Goal: Task Accomplishment & Management: Manage account settings

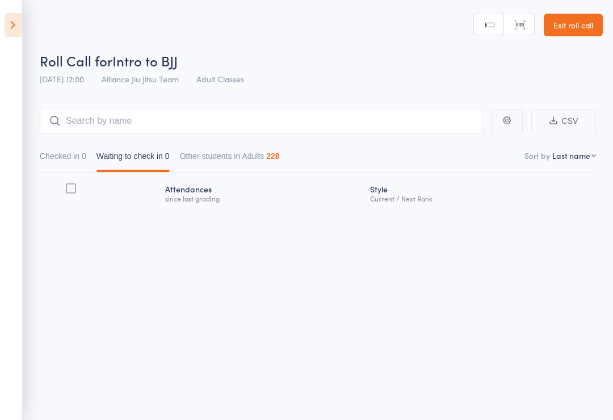
click at [86, 158] on div "0" at bounding box center [84, 155] width 5 height 9
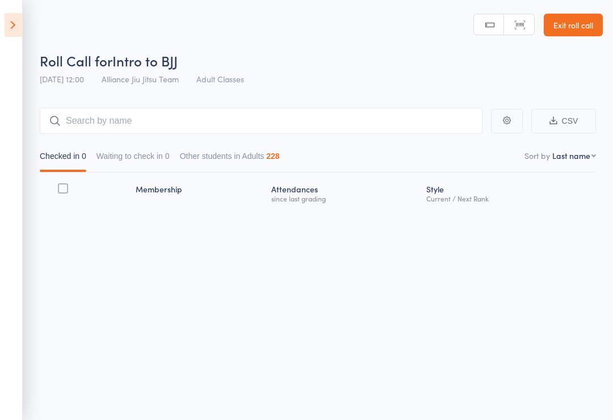
click at [154, 159] on button "Waiting to check in 0" at bounding box center [132, 159] width 73 height 26
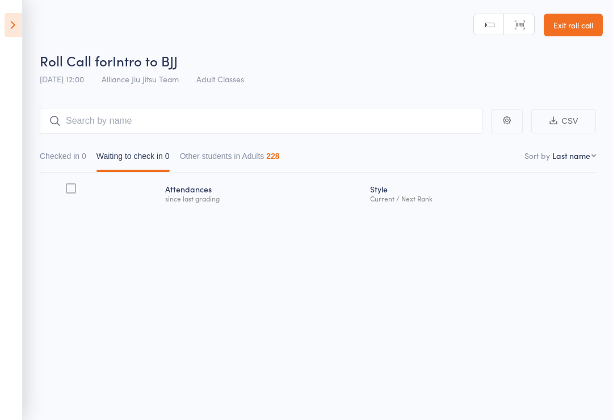
click at [79, 165] on button "Checked in 0" at bounding box center [63, 159] width 47 height 26
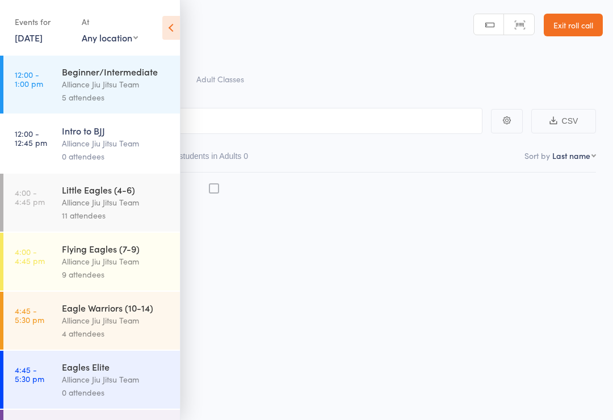
scroll to position [28, 0]
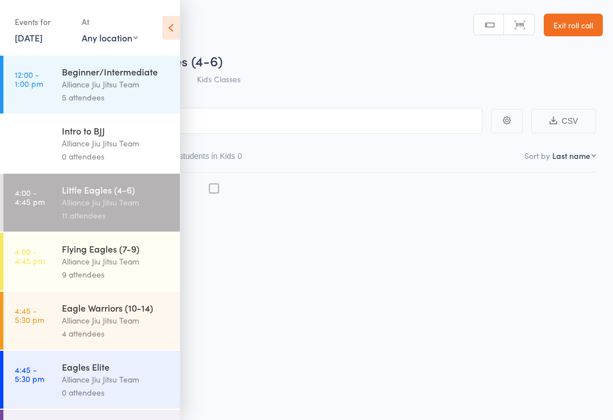
click at [89, 168] on div "Intro to BJJ Alliance Jiu Jitsu Team 0 attendees" at bounding box center [121, 144] width 118 height 58
click at [79, 203] on div "Alliance Jiu Jitsu Team" at bounding box center [116, 202] width 108 height 13
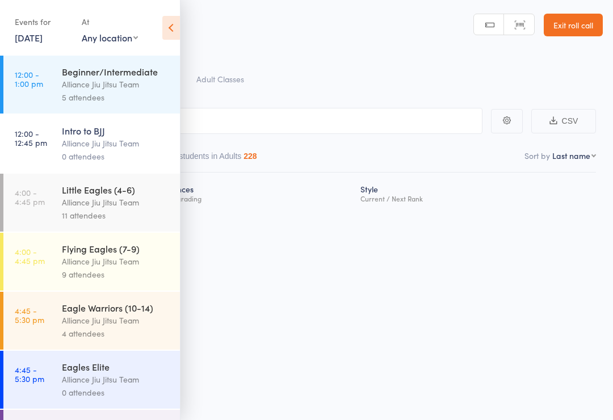
click at [73, 209] on div "Alliance Jiu Jitsu Team" at bounding box center [116, 202] width 108 height 13
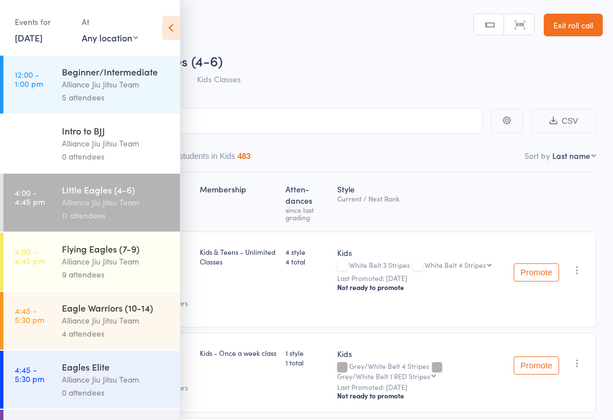
click at [168, 32] on icon at bounding box center [171, 28] width 18 height 24
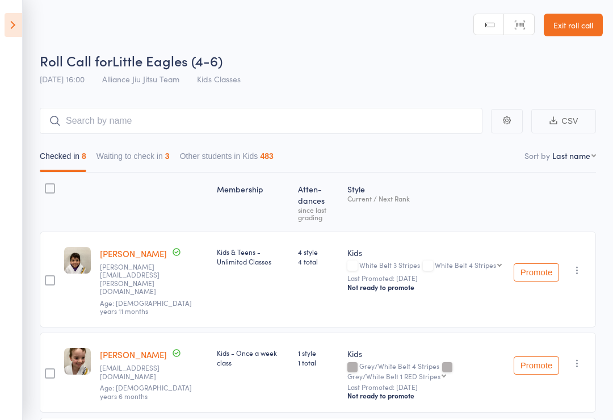
click at [165, 162] on button "Waiting to check in 3" at bounding box center [132, 159] width 73 height 26
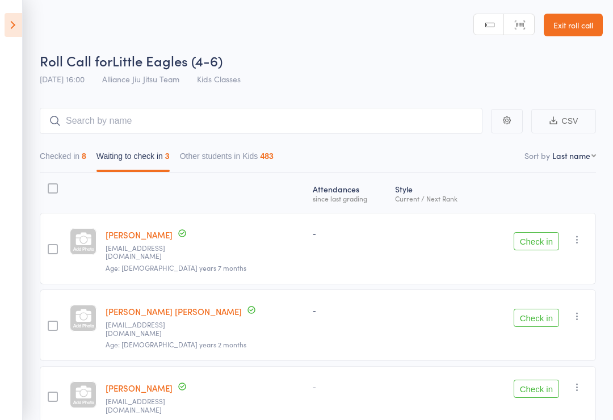
click at [80, 154] on button "Checked in 8" at bounding box center [63, 159] width 47 height 26
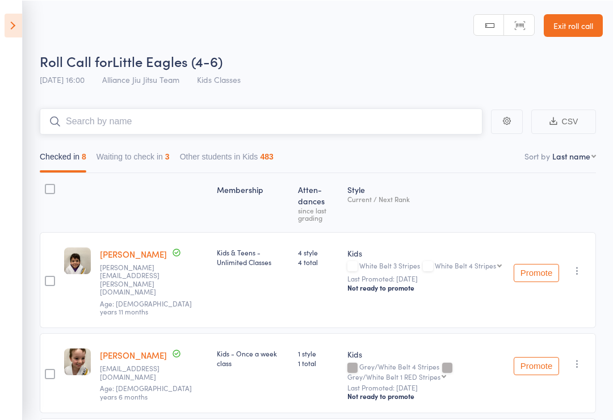
click at [201, 109] on input "search" at bounding box center [261, 121] width 442 height 26
click at [199, 116] on input "search" at bounding box center [261, 121] width 442 height 26
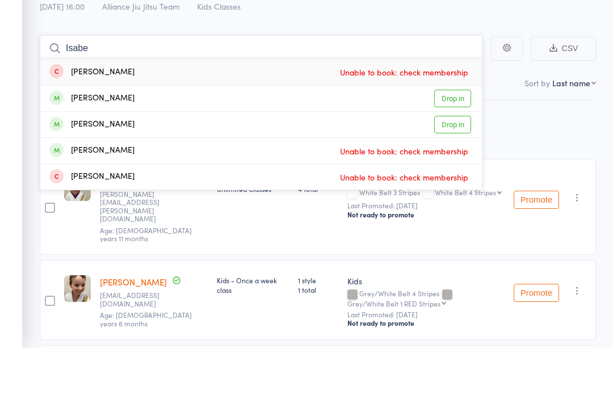
type input "Isabe"
click at [465, 162] on link "Drop in" at bounding box center [452, 171] width 37 height 18
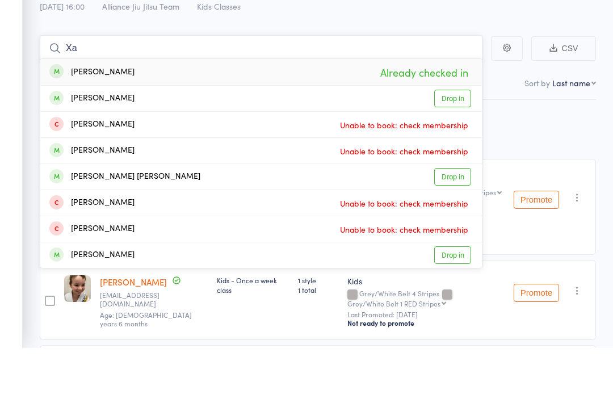
type input "X"
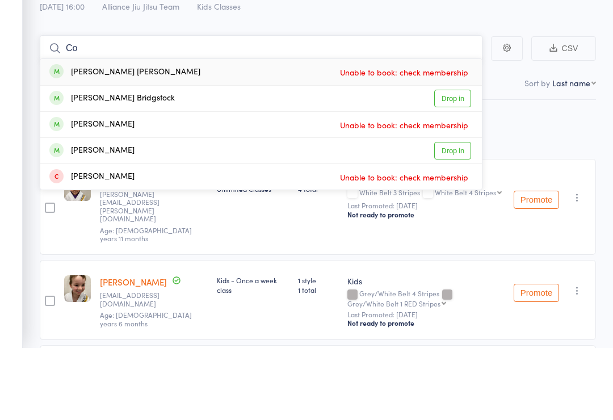
type input "C"
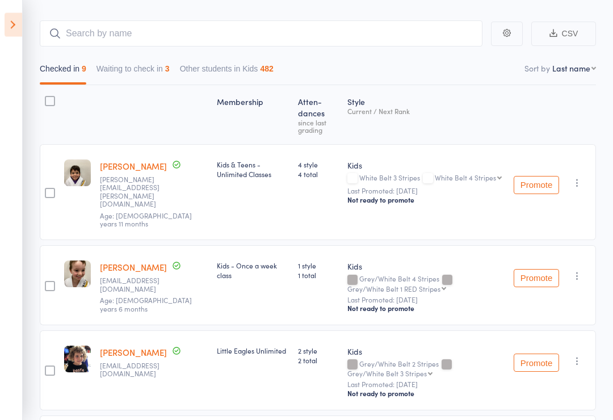
click at [145, 64] on button "Waiting to check in 3" at bounding box center [132, 72] width 73 height 26
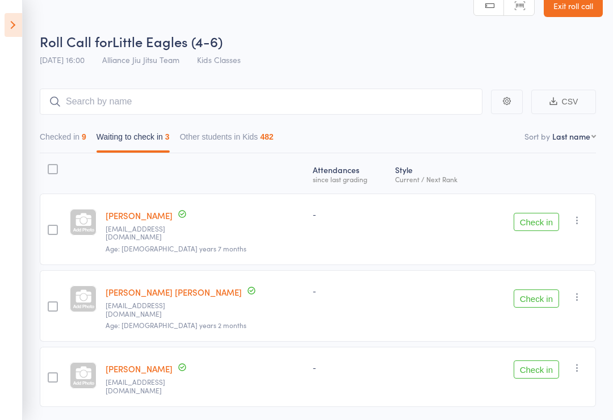
click at [86, 137] on div "9" at bounding box center [84, 136] width 5 height 9
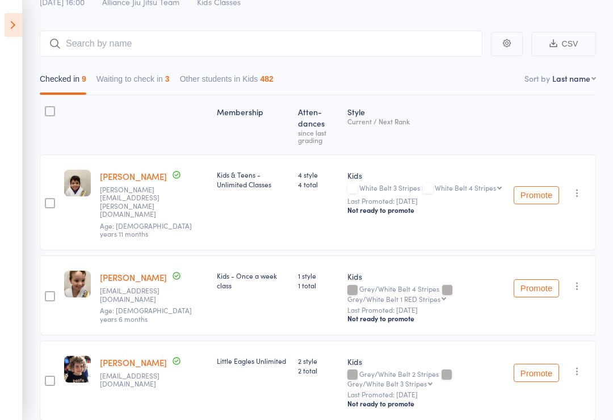
scroll to position [77, 0]
click at [284, 32] on input "search" at bounding box center [261, 44] width 442 height 26
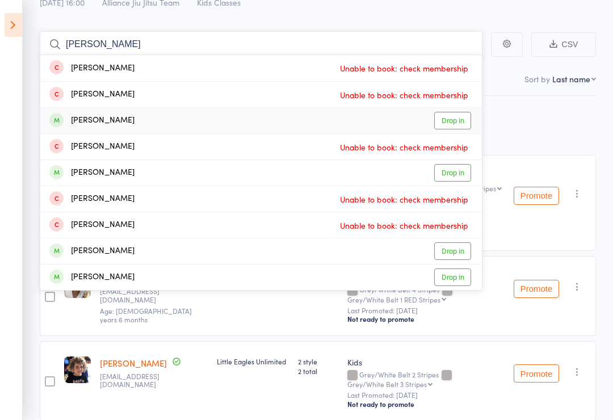
type input "Luke"
click at [456, 118] on link "Drop in" at bounding box center [452, 121] width 37 height 18
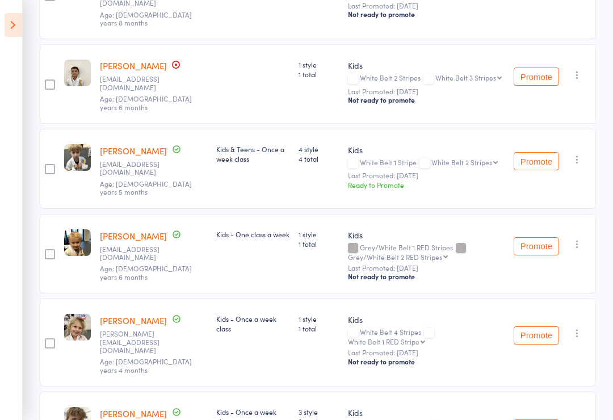
scroll to position [548, 0]
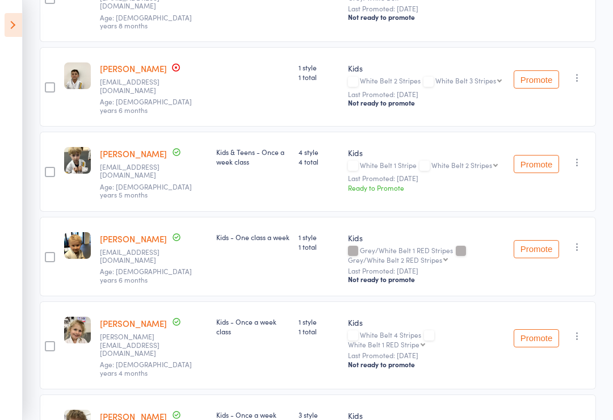
click at [575, 157] on icon "button" at bounding box center [576, 162] width 11 height 11
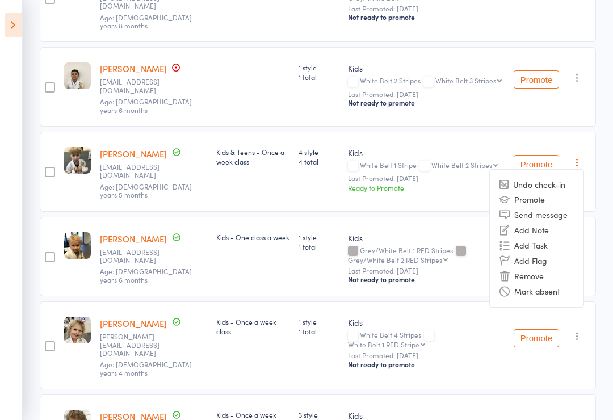
click at [537, 268] on li "Remove" at bounding box center [537, 275] width 94 height 15
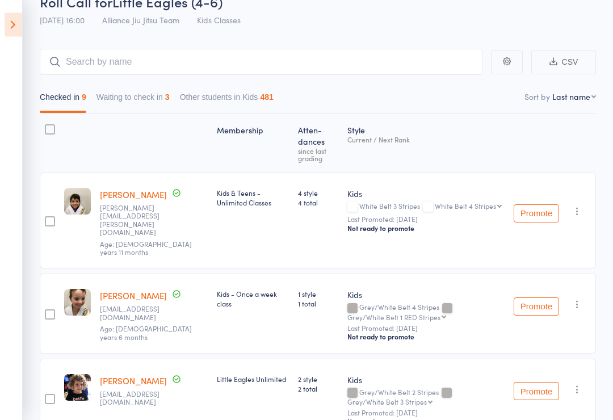
scroll to position [0, 0]
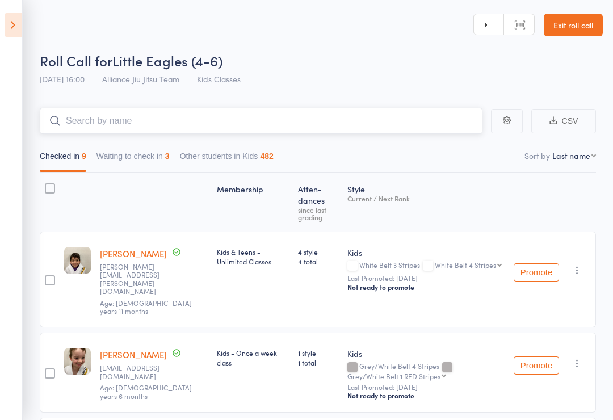
click at [235, 117] on input "search" at bounding box center [261, 121] width 442 height 26
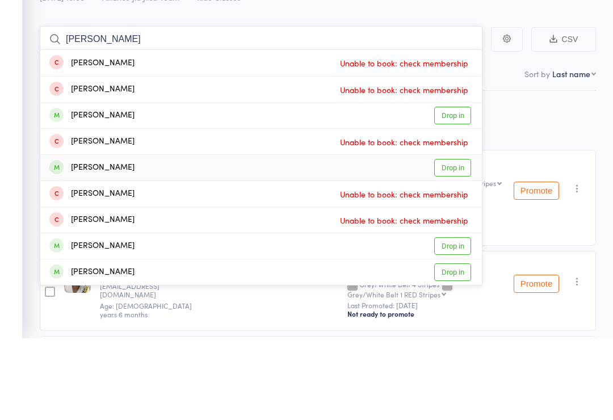
type input "Luke"
click at [459, 241] on link "Drop in" at bounding box center [452, 250] width 37 height 18
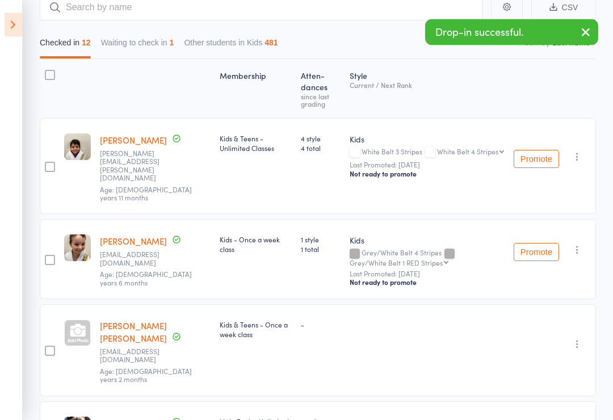
scroll to position [113, 0]
click at [573, 338] on icon "button" at bounding box center [576, 343] width 11 height 11
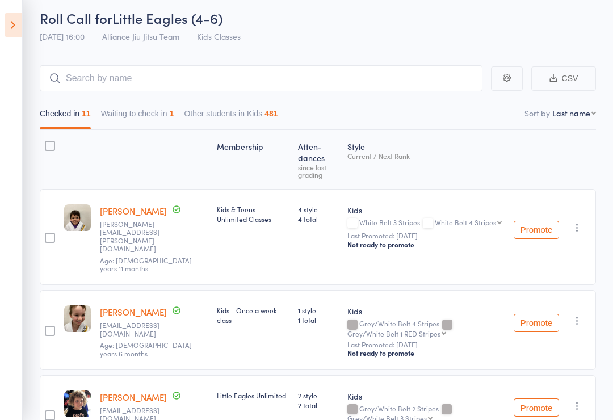
scroll to position [41, 0]
click at [255, 69] on input "search" at bounding box center [261, 79] width 442 height 26
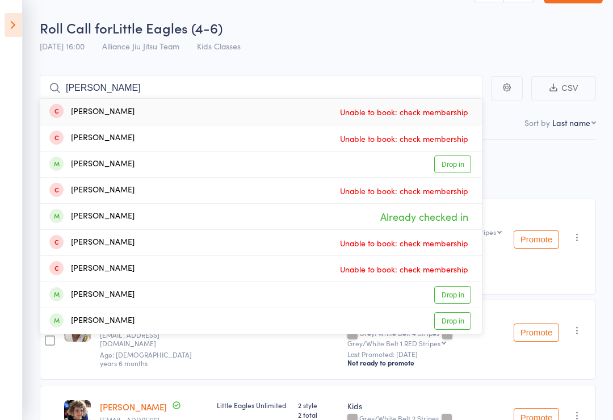
scroll to position [29, 0]
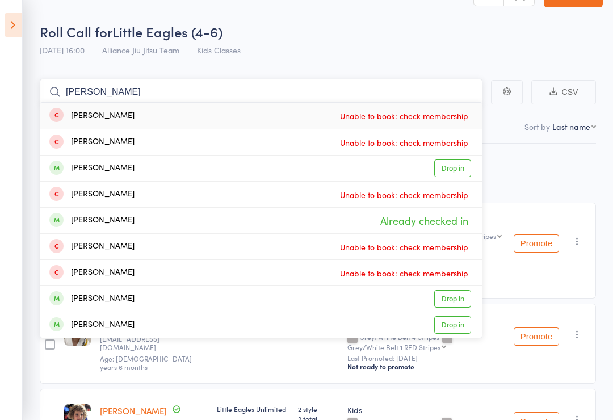
click at [438, 83] on input "Luke" at bounding box center [261, 92] width 442 height 26
click at [112, 87] on input "Luke" at bounding box center [261, 92] width 442 height 26
type input "L"
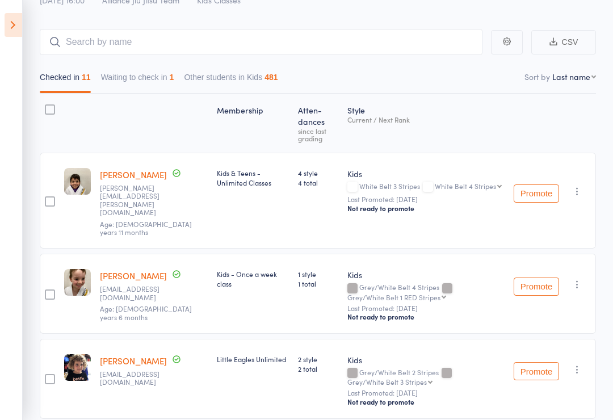
scroll to position [0, 0]
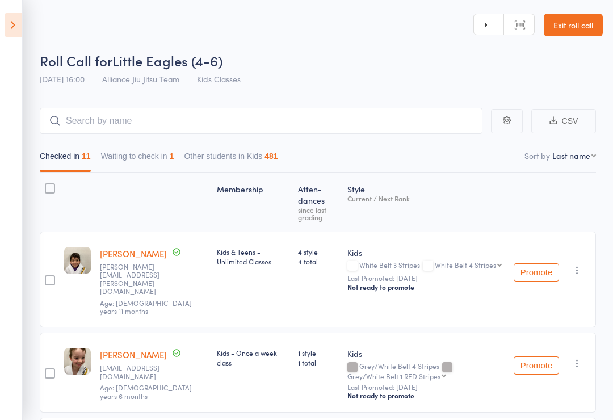
click at [19, 29] on icon at bounding box center [14, 25] width 18 height 24
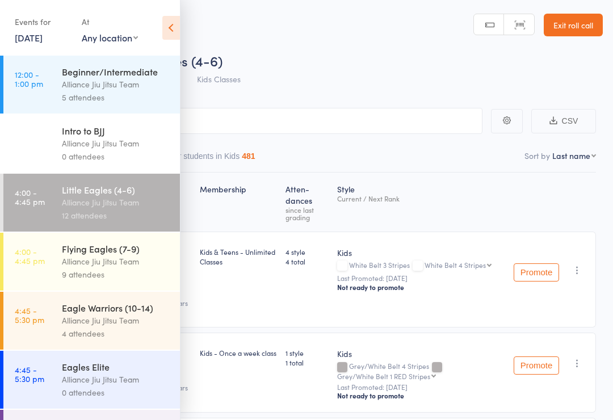
click at [142, 259] on div "Alliance Jiu Jitsu Team" at bounding box center [116, 261] width 108 height 13
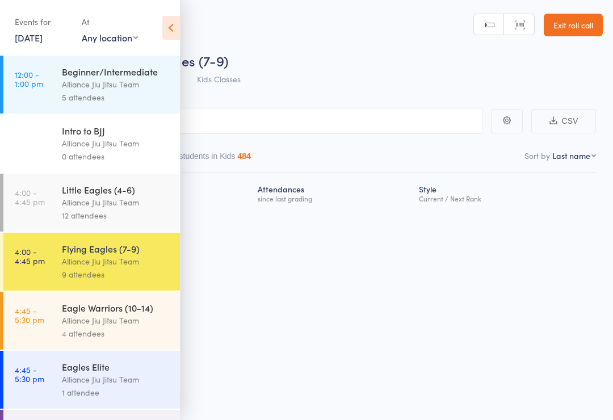
click at [170, 30] on icon at bounding box center [171, 28] width 18 height 24
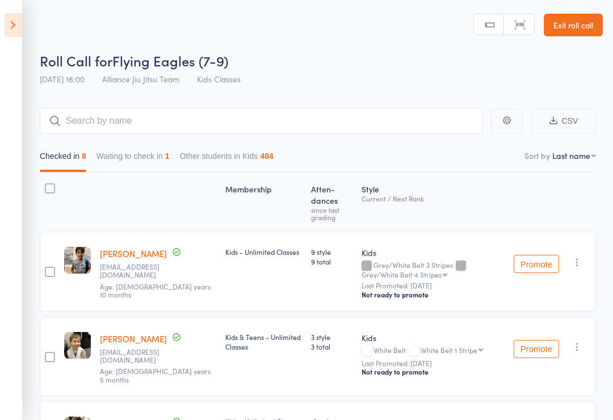
click at [586, 161] on select "First name Last name Birthday today? Behind on payments? Check in time Next pay…" at bounding box center [574, 155] width 44 height 11
select select "9"
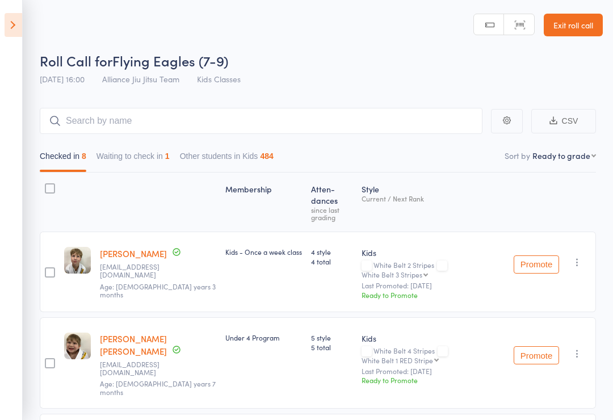
click at [576, 348] on icon "button" at bounding box center [576, 353] width 11 height 11
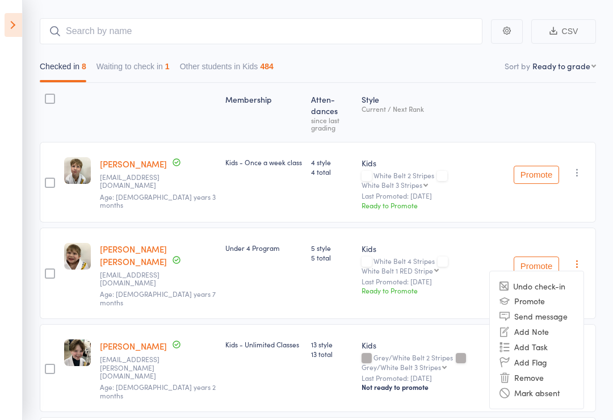
scroll to position [88, 0]
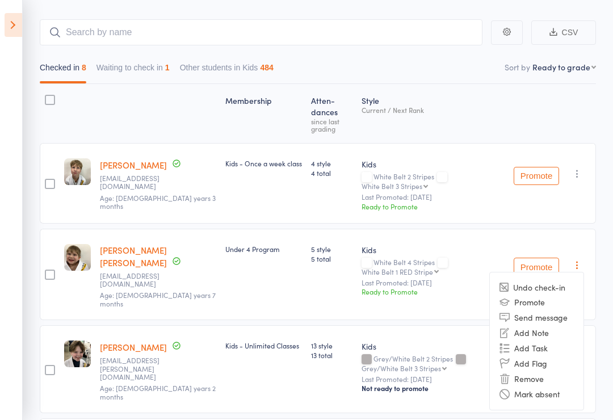
click at [552, 371] on li "Remove" at bounding box center [537, 378] width 94 height 15
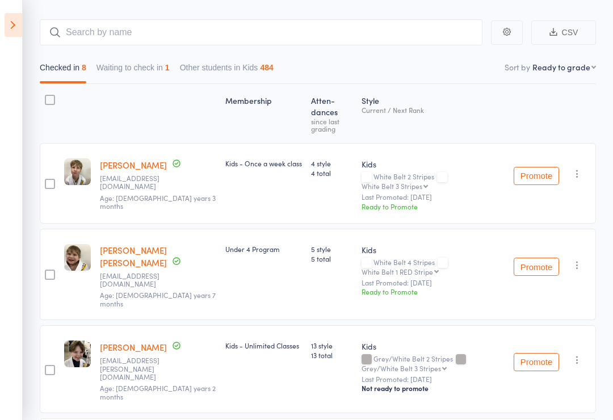
scroll to position [106, 0]
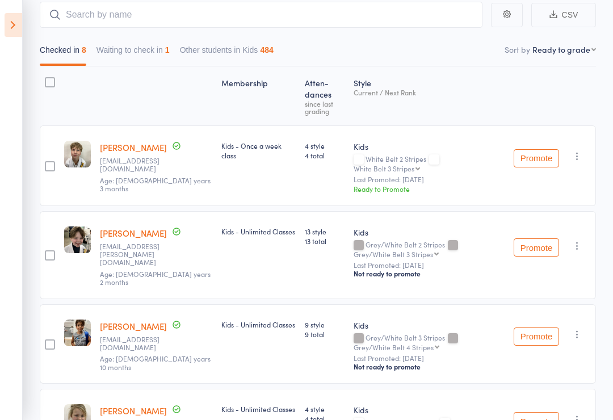
click at [8, 27] on icon at bounding box center [14, 25] width 18 height 24
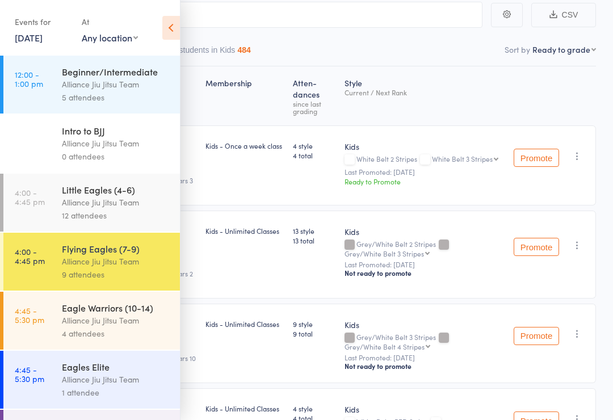
click at [137, 204] on div "Alliance Jiu Jitsu Team" at bounding box center [116, 202] width 108 height 13
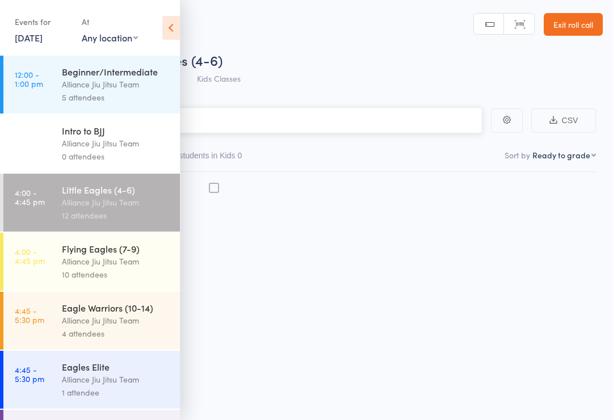
scroll to position [8, 0]
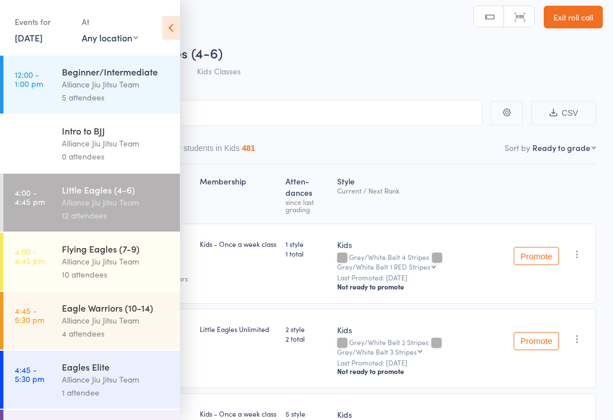
click at [175, 35] on icon at bounding box center [171, 28] width 18 height 24
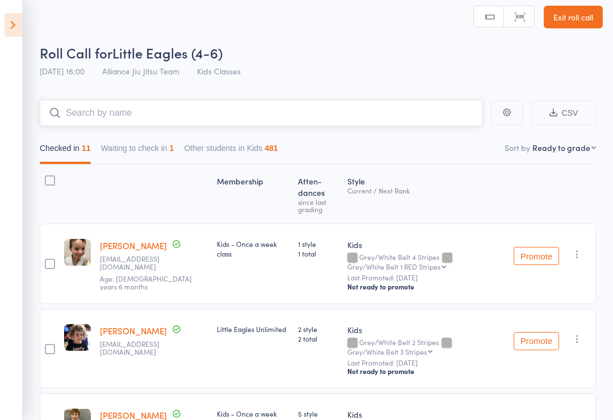
click at [184, 113] on input "search" at bounding box center [261, 113] width 442 height 26
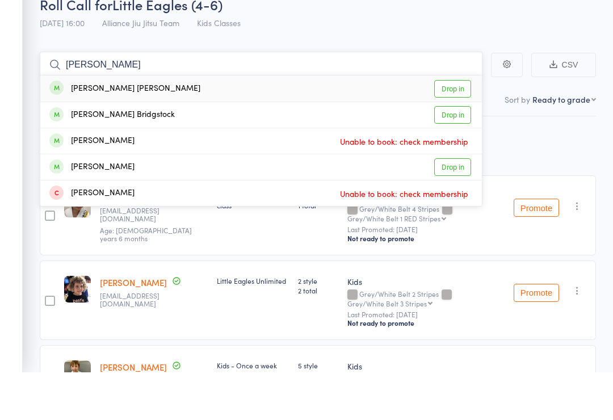
type input "Coen"
click at [458, 128] on link "Drop in" at bounding box center [452, 137] width 37 height 18
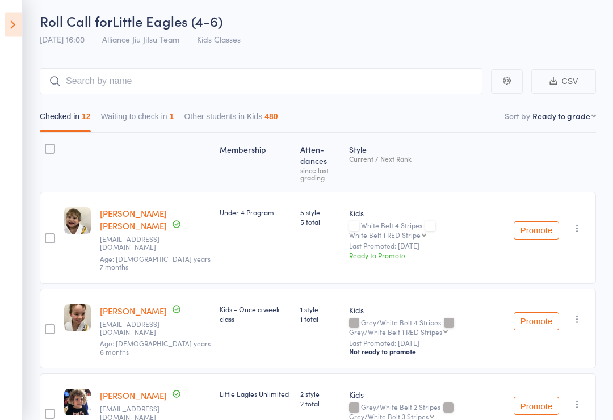
scroll to position [0, 0]
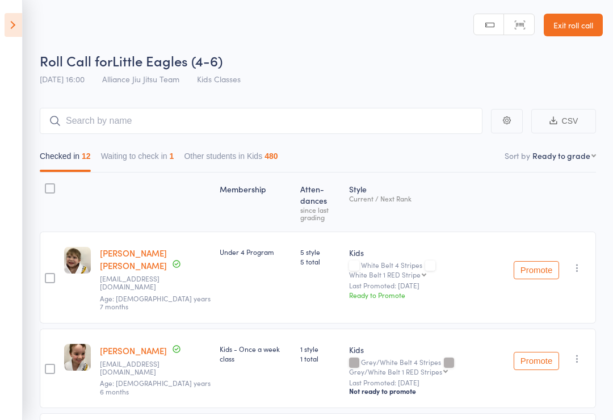
click at [174, 152] on button "Waiting to check in 1" at bounding box center [137, 159] width 73 height 26
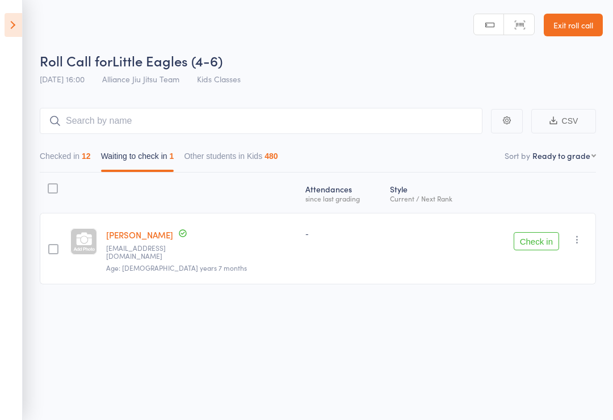
click at [91, 159] on div "12" at bounding box center [86, 155] width 9 height 9
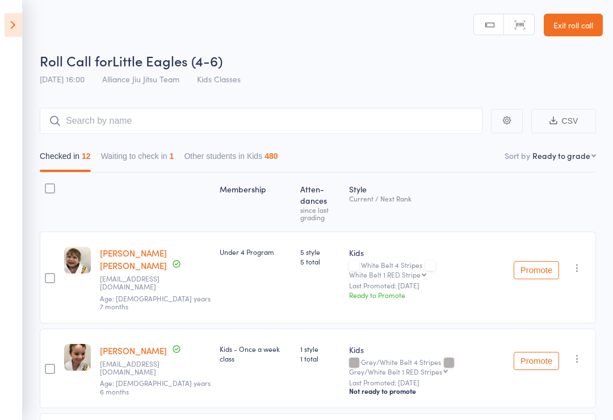
click at [168, 156] on button "Waiting to check in 1" at bounding box center [137, 159] width 73 height 26
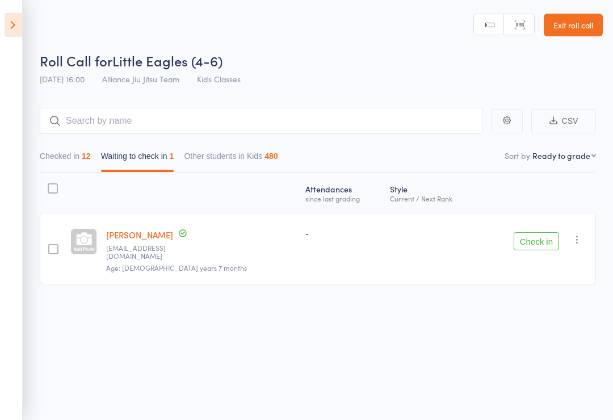
click at [96, 147] on div "Checked in 12 Waiting to check in 1 Other students in Kids 480" at bounding box center [159, 159] width 248 height 26
click at [79, 153] on button "Checked in 12" at bounding box center [65, 159] width 51 height 26
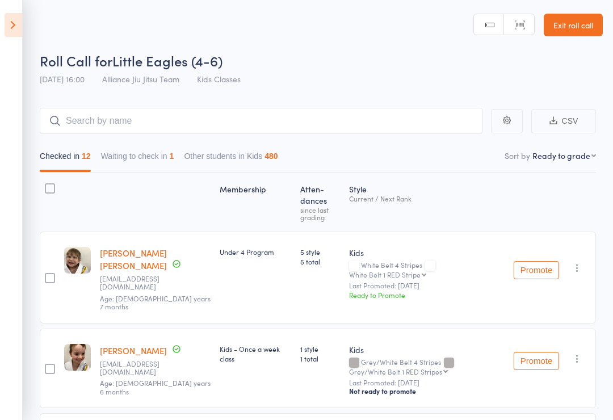
click at [159, 156] on button "Waiting to check in 1" at bounding box center [137, 159] width 73 height 26
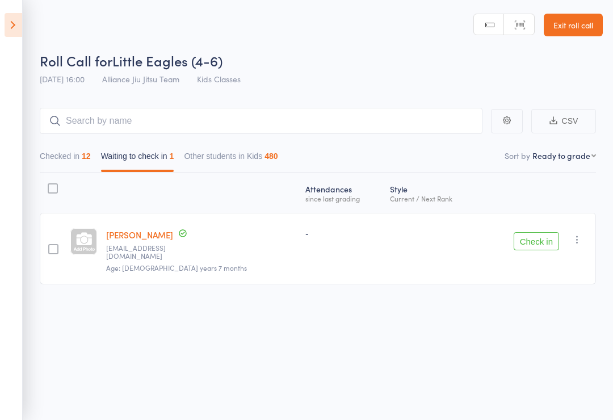
click at [80, 153] on button "Checked in 12" at bounding box center [65, 159] width 51 height 26
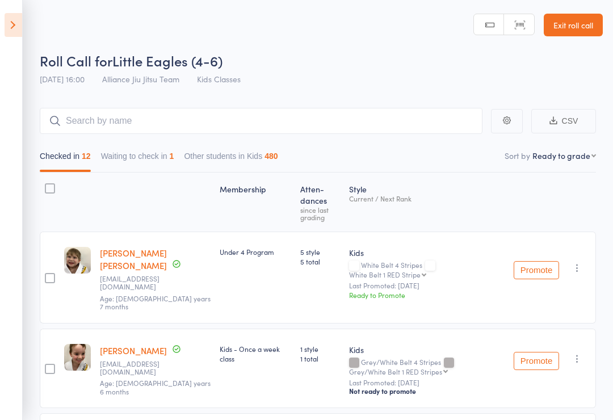
click at [171, 163] on button "Waiting to check in 1" at bounding box center [137, 159] width 73 height 26
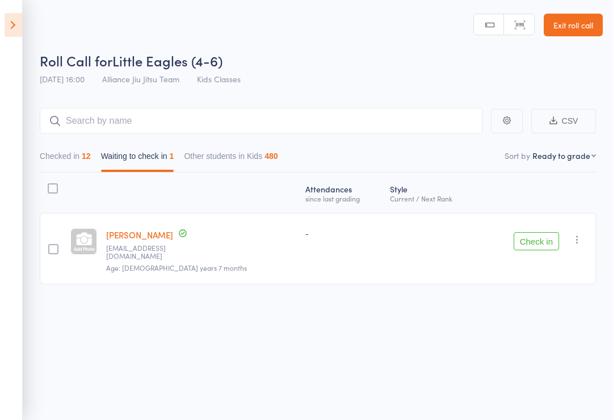
click at [79, 154] on button "Checked in 12" at bounding box center [65, 159] width 51 height 26
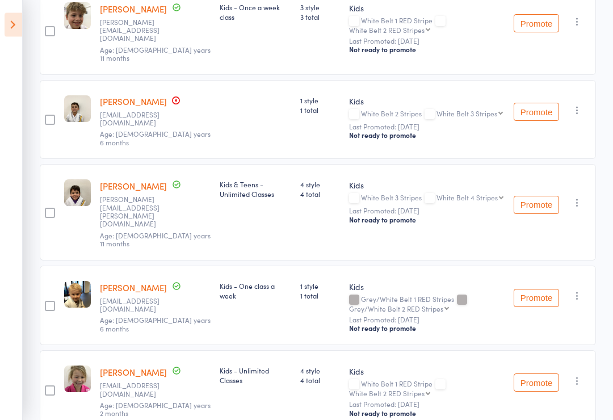
scroll to position [785, 0]
